Goal: Answer question/provide support

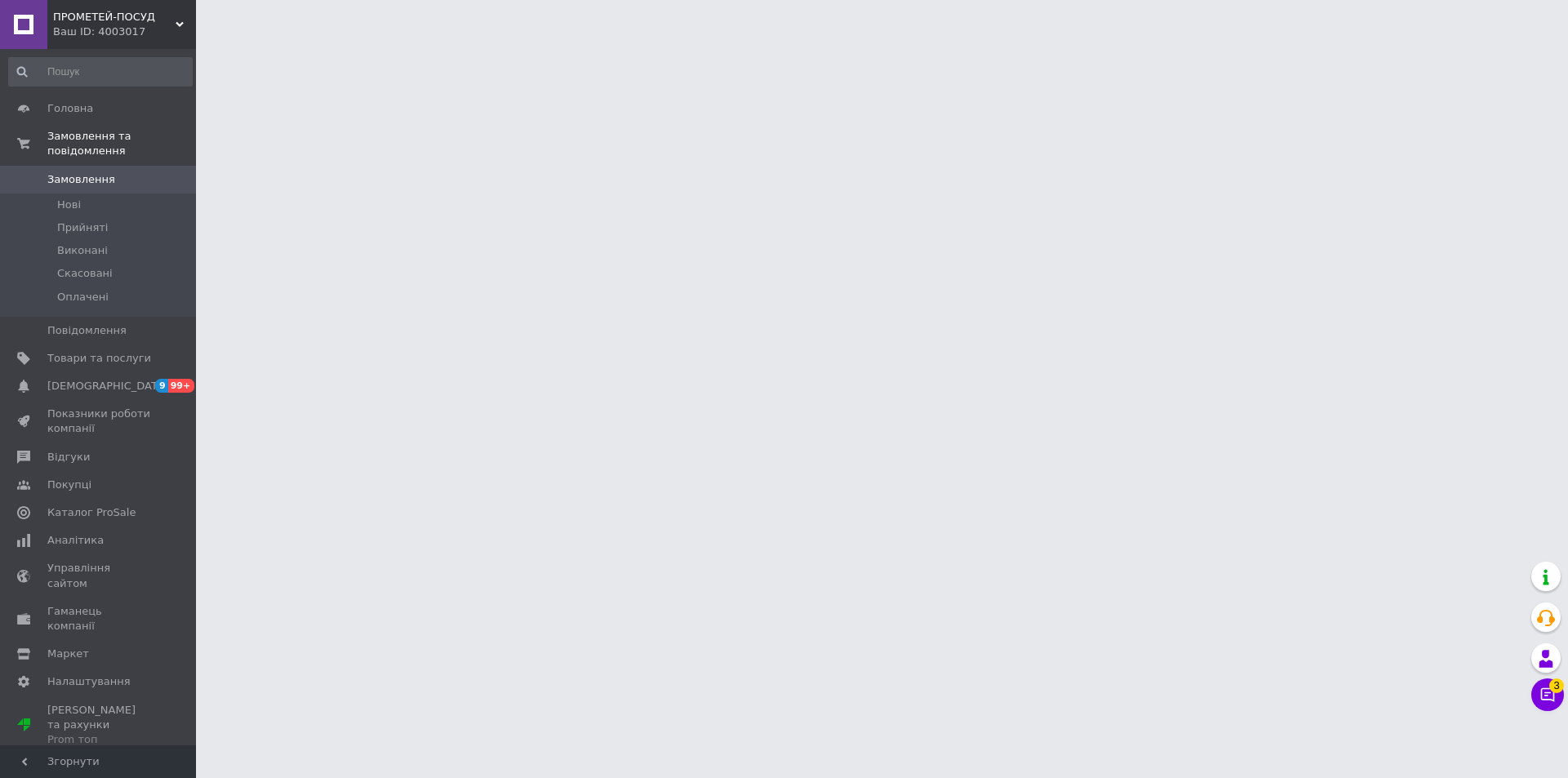
click at [1546, 688] on icon at bounding box center [1548, 695] width 14 height 14
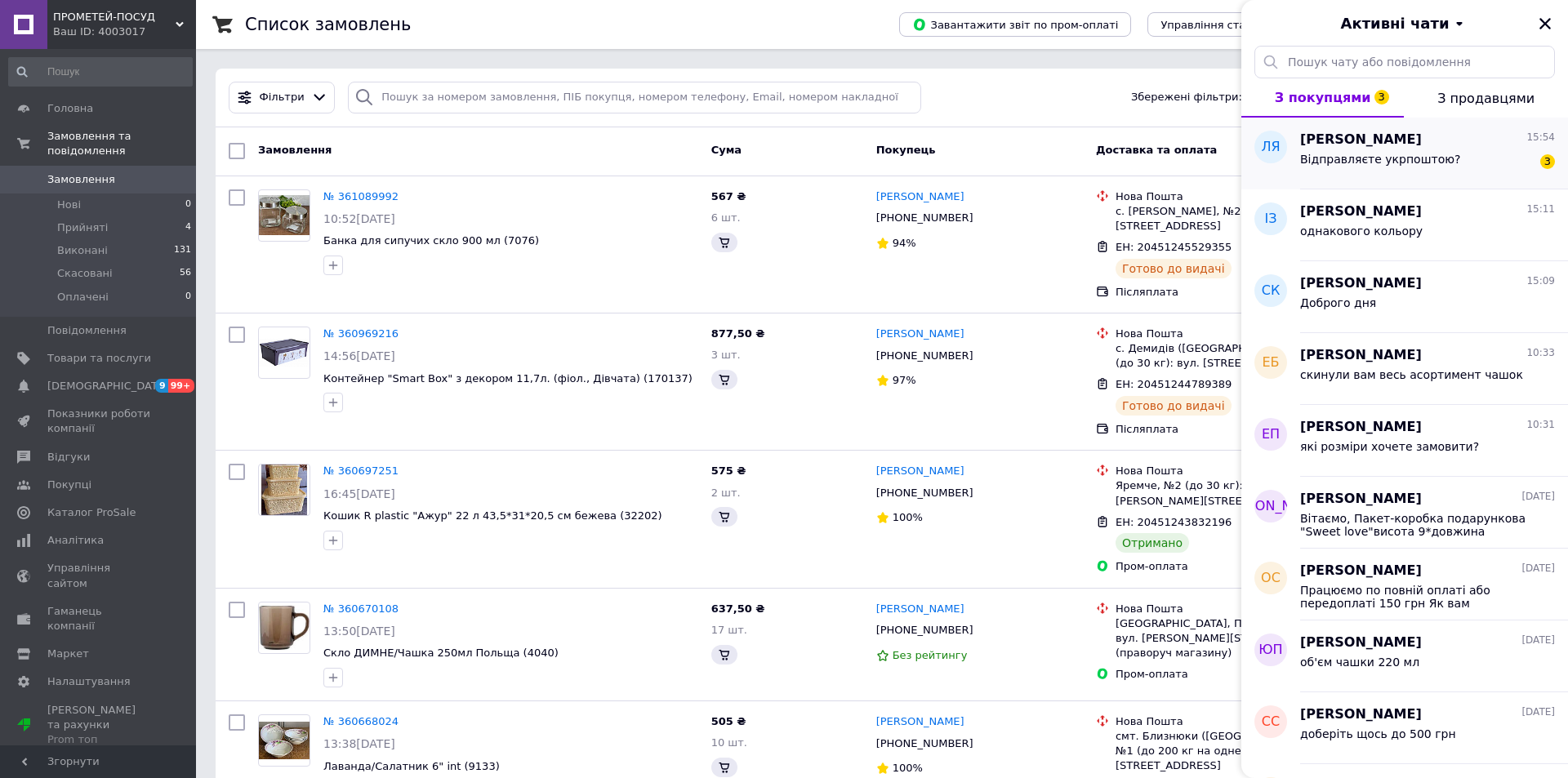
click at [1462, 167] on div "Відправляєте укрпоштою? 3" at bounding box center [1427, 162] width 255 height 26
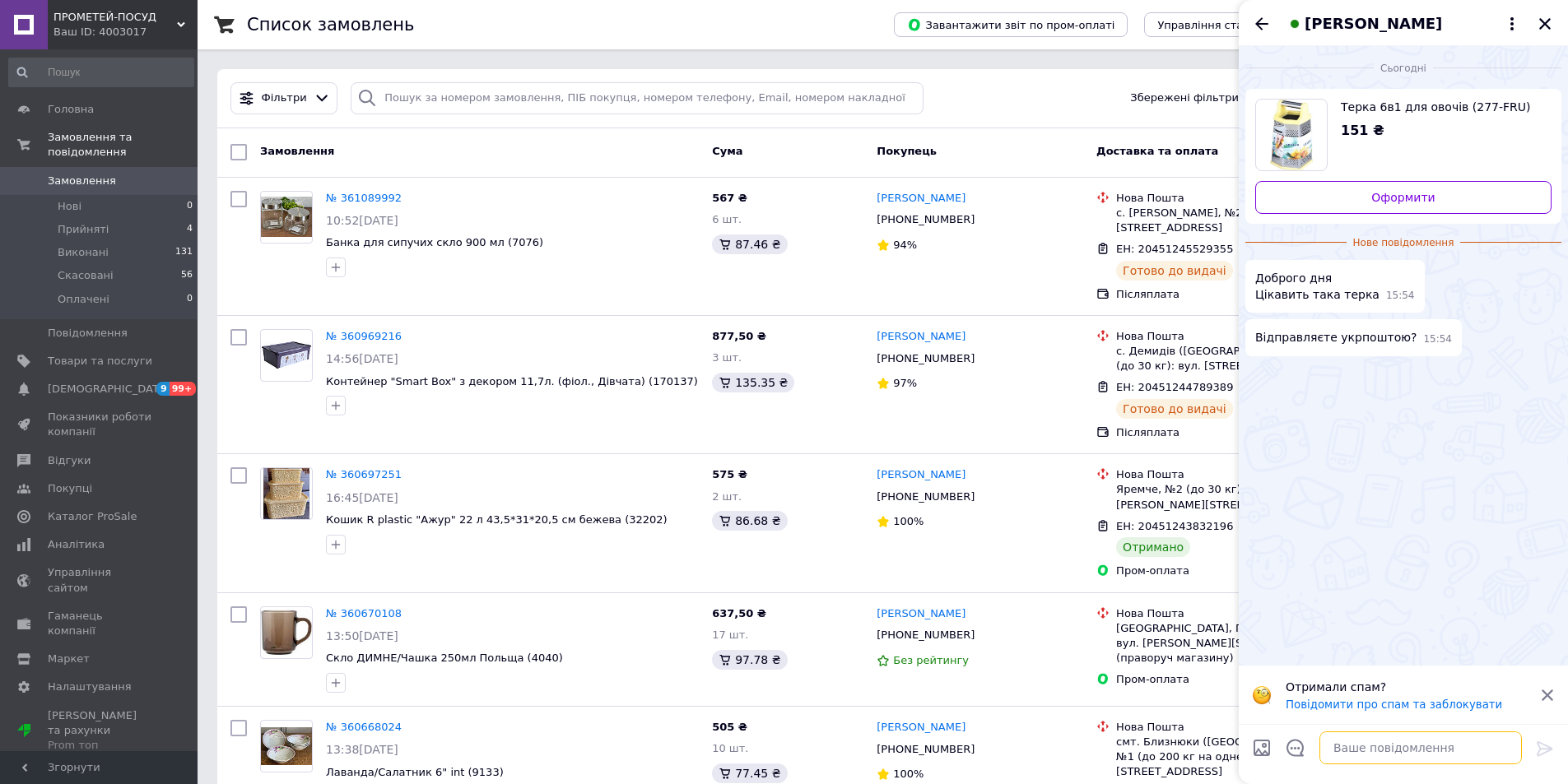
click at [1363, 755] on textarea at bounding box center [1421, 748] width 203 height 33
type textarea "L"
click at [1369, 752] on textarea at bounding box center [1421, 748] width 203 height 33
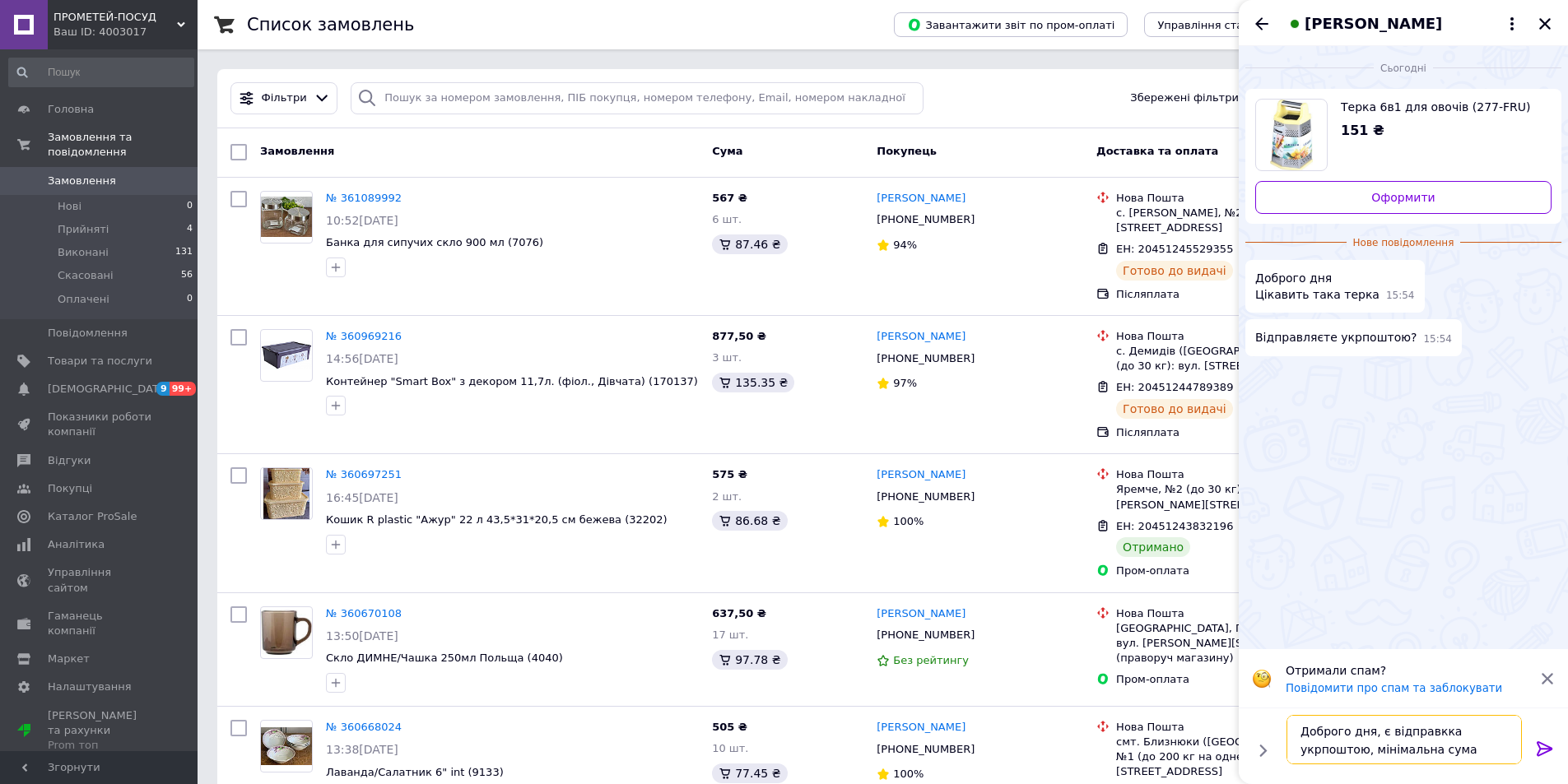
scroll to position [11, 0]
type textarea "Доброго дня, є відправкка укрпоштою, мінімальна сума замовлення 500 грн"
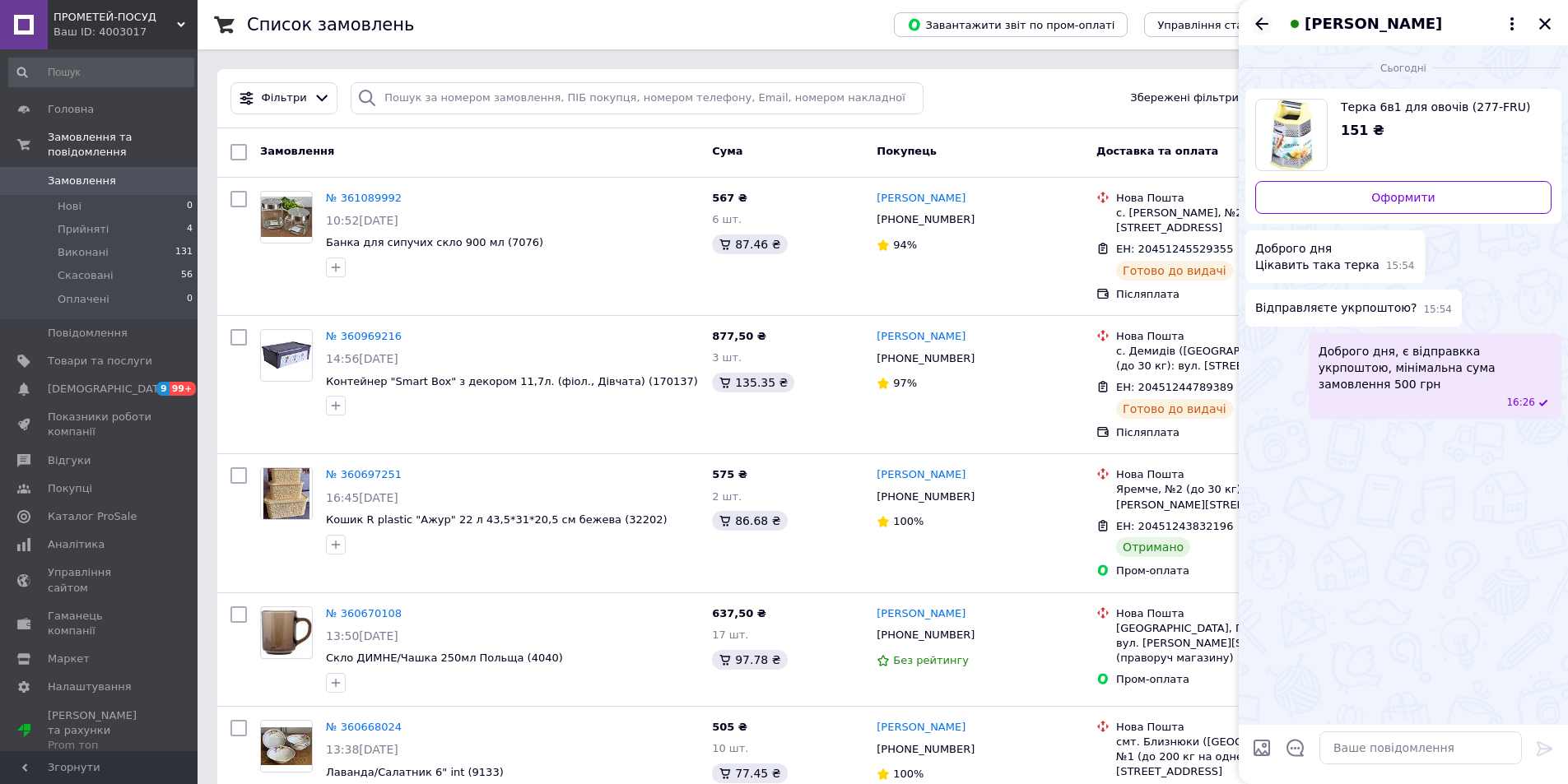
click at [1263, 20] on icon "Назад" at bounding box center [1262, 24] width 20 height 20
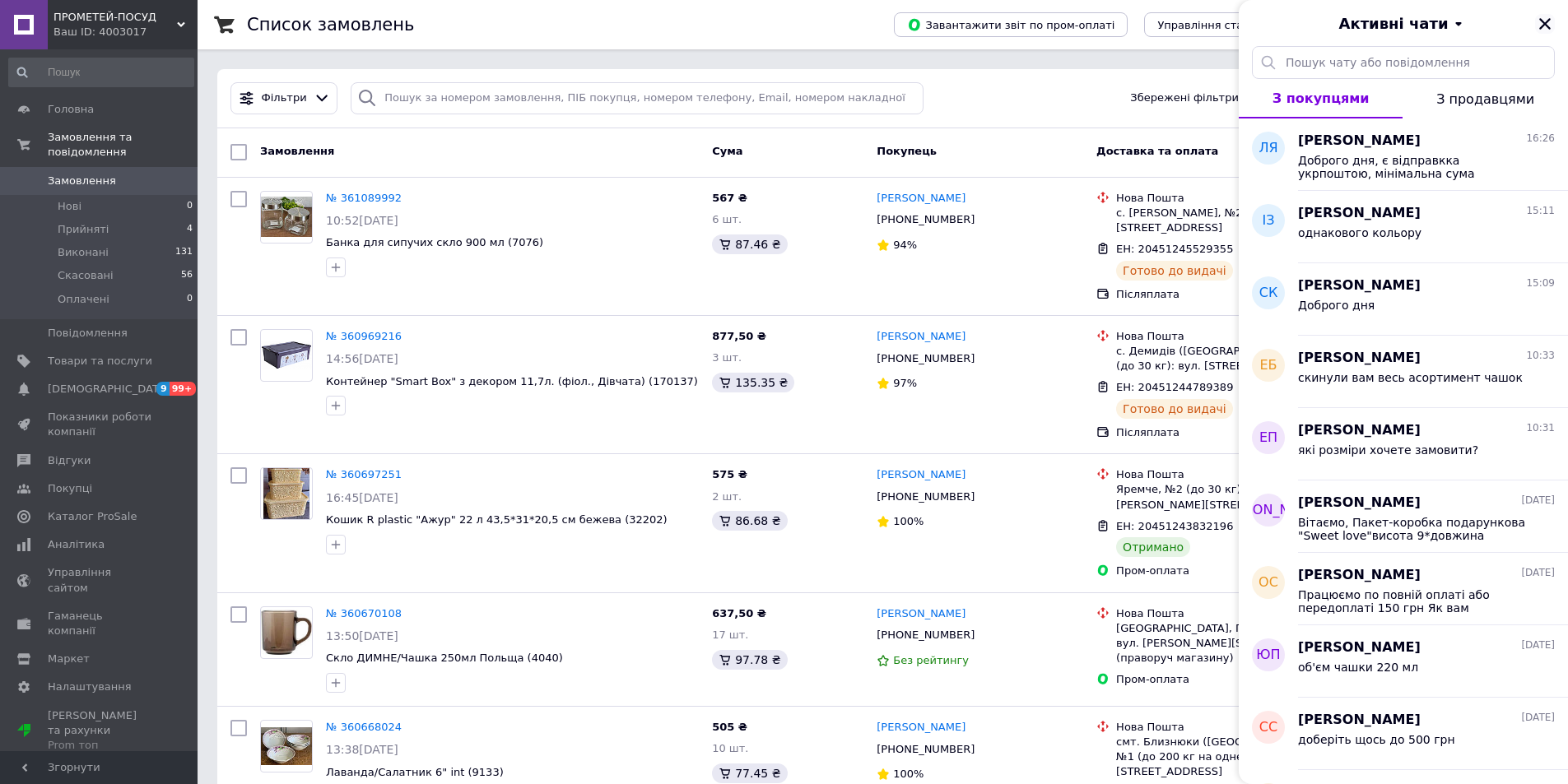
click at [1540, 18] on icon "Закрити" at bounding box center [1545, 24] width 15 height 15
